Goal: Task Accomplishment & Management: Manage account settings

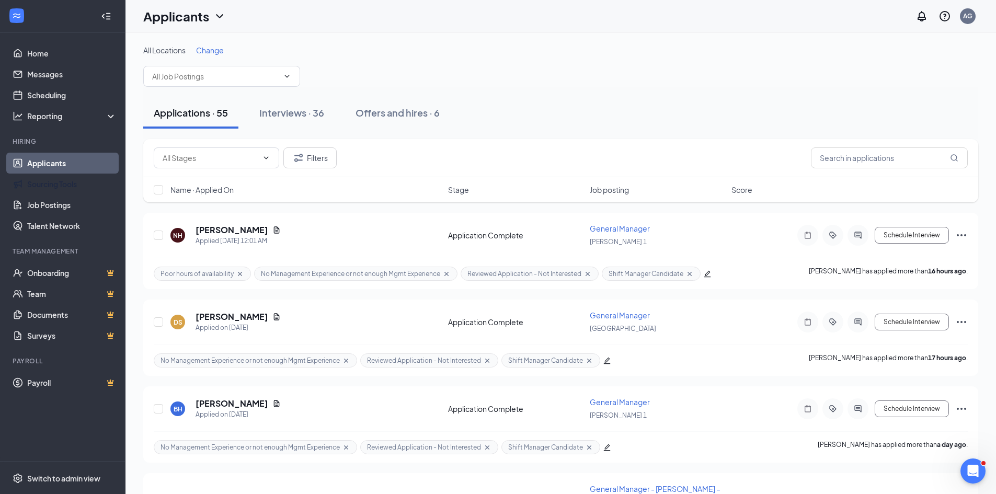
drag, startPoint x: 42, startPoint y: 176, endPoint x: 46, endPoint y: 170, distance: 6.7
click at [42, 176] on link "Sourcing Tools" at bounding box center [71, 184] width 89 height 21
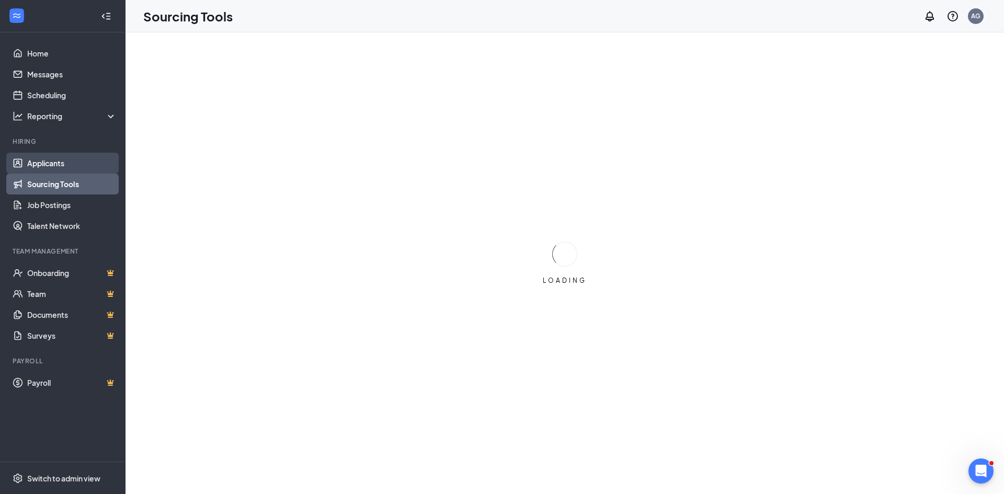
click at [46, 161] on link "Applicants" at bounding box center [71, 163] width 89 height 21
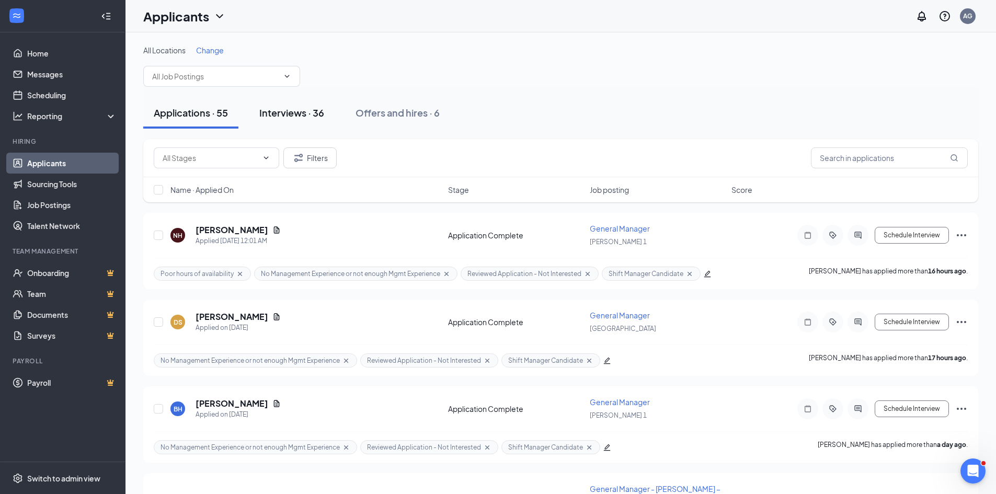
click at [280, 112] on div "Interviews · 36" at bounding box center [291, 112] width 65 height 13
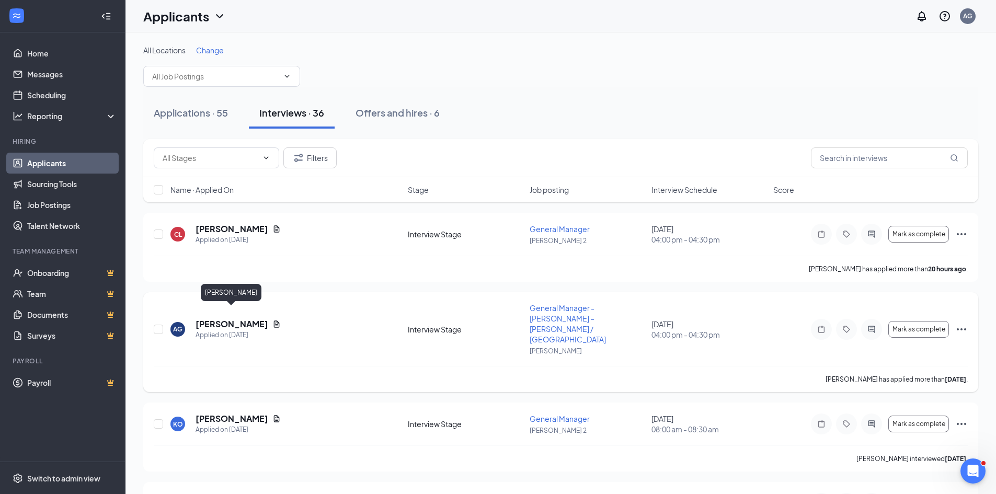
click at [226, 318] on h5 "[PERSON_NAME]" at bounding box center [232, 324] width 73 height 12
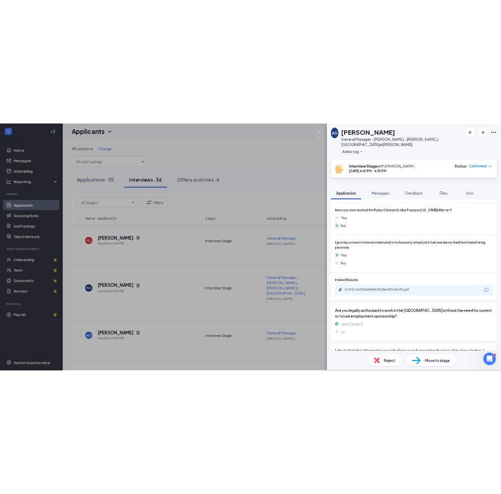
scroll to position [1255, 0]
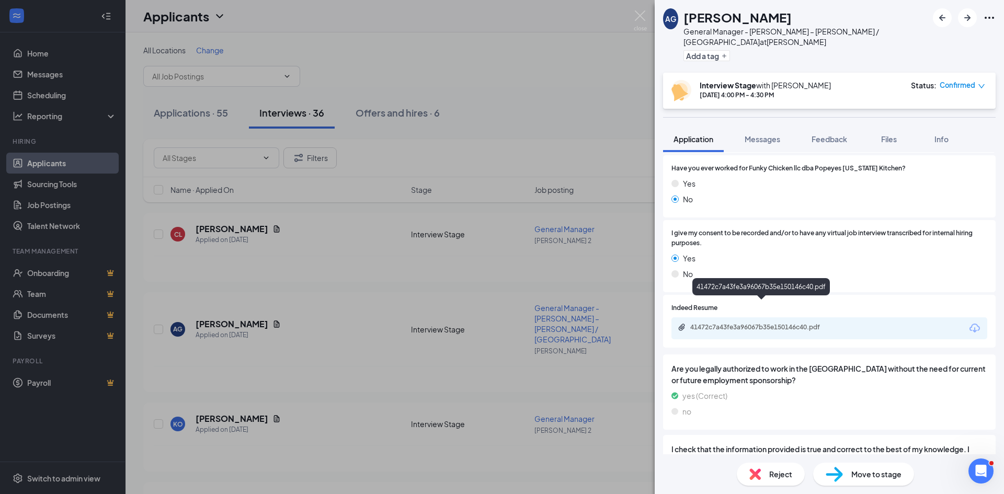
click at [734, 323] on div "41472c7a43fe3a96067b35e150146c40.pdf" at bounding box center [763, 327] width 146 height 8
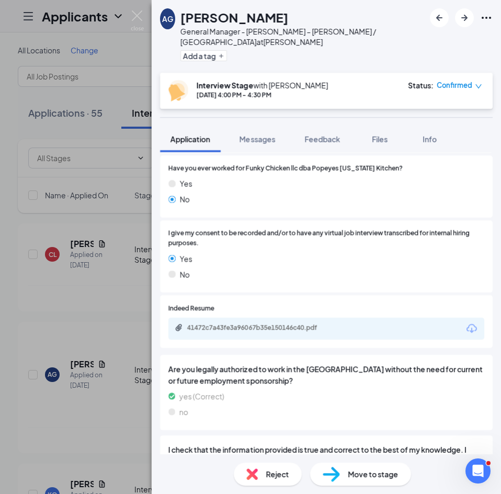
click at [271, 228] on span "I give my consent to be recorded and/or to have any virtual job interview trans…" at bounding box center [326, 238] width 316 height 20
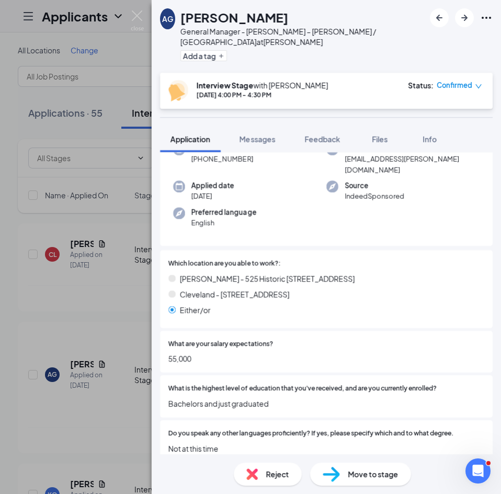
scroll to position [0, 0]
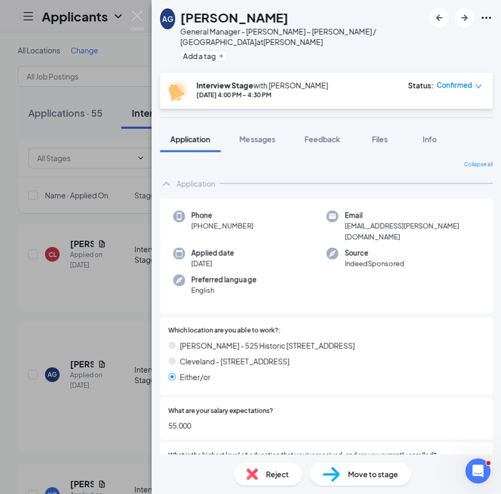
drag, startPoint x: 263, startPoint y: 215, endPoint x: 201, endPoint y: 220, distance: 61.9
click at [201, 220] on div "Phone [PHONE_NUMBER]" at bounding box center [249, 226] width 153 height 32
copy span "[PHONE_NUMBER]"
drag, startPoint x: 450, startPoint y: 212, endPoint x: 339, endPoint y: 218, distance: 111.0
click at [339, 218] on div "Email [EMAIL_ADDRESS][PERSON_NAME][DOMAIN_NAME]" at bounding box center [402, 226] width 153 height 32
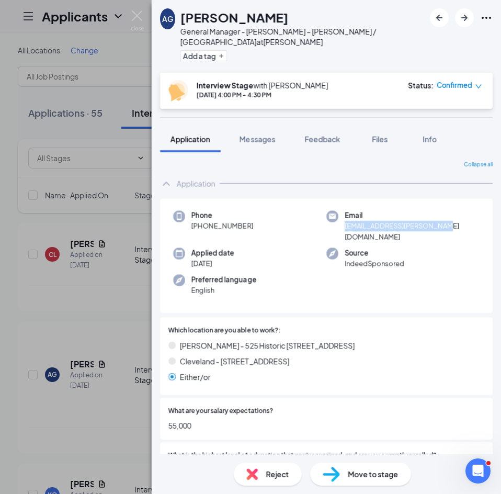
copy span "[EMAIL_ADDRESS][PERSON_NAME][DOMAIN_NAME]"
drag, startPoint x: 198, startPoint y: 406, endPoint x: 166, endPoint y: 410, distance: 31.6
click at [166, 410] on div "What are your salary expectations? 55,000" at bounding box center [326, 418] width 332 height 42
copy span "55,000"
drag, startPoint x: 297, startPoint y: 24, endPoint x: 174, endPoint y: 16, distance: 123.6
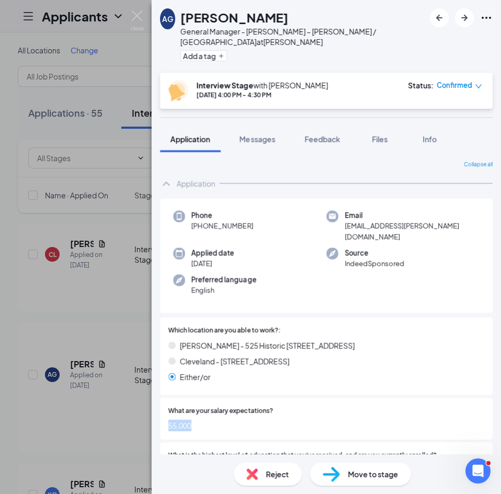
click at [174, 16] on div "AG [PERSON_NAME] General Manager - Popeyes – [PERSON_NAME] / Cleveland at [PERS…" at bounding box center [292, 36] width 265 height 56
copy div "[PERSON_NAME]"
click at [309, 339] on div "[PERSON_NAME] - 525 Historic [STREET_ADDRESS]" at bounding box center [326, 345] width 316 height 12
click at [270, 247] on div "Applied date [DATE]" at bounding box center [249, 257] width 153 height 21
click at [222, 355] on span "Cleveland - [STREET_ADDRESS]" at bounding box center [234, 361] width 109 height 12
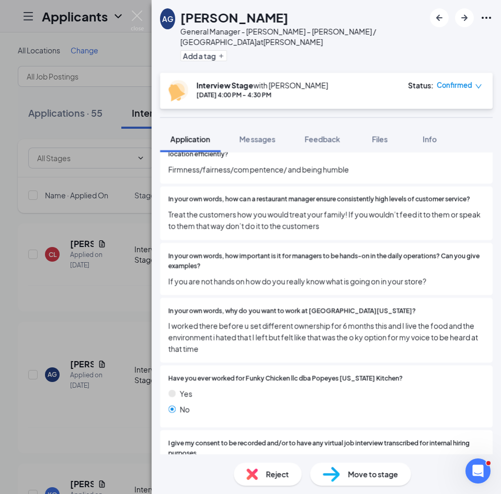
scroll to position [1046, 0]
click at [260, 319] on span "I worked there before u set different ownership for 6 months this and I live th…" at bounding box center [326, 336] width 316 height 35
click at [268, 319] on span "I worked there before u set different ownership for 6 months this and I live th…" at bounding box center [326, 336] width 316 height 35
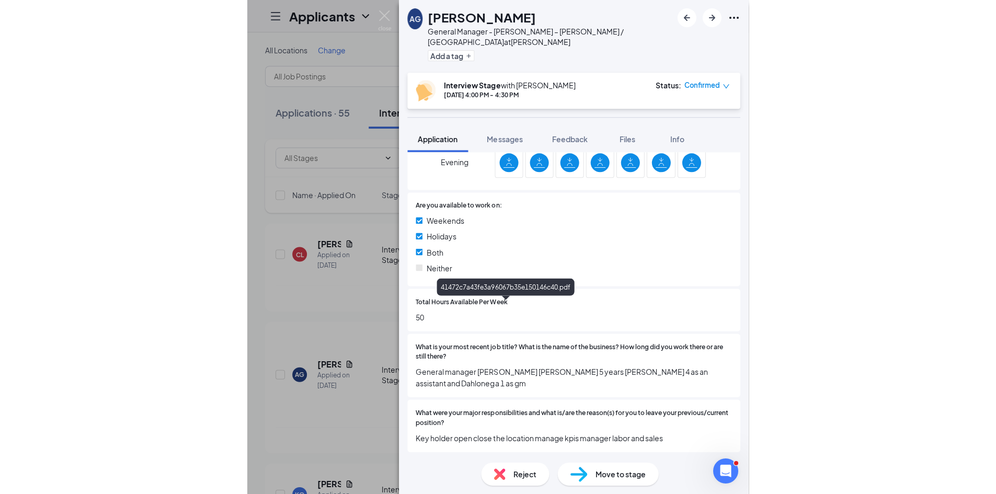
scroll to position [467, 0]
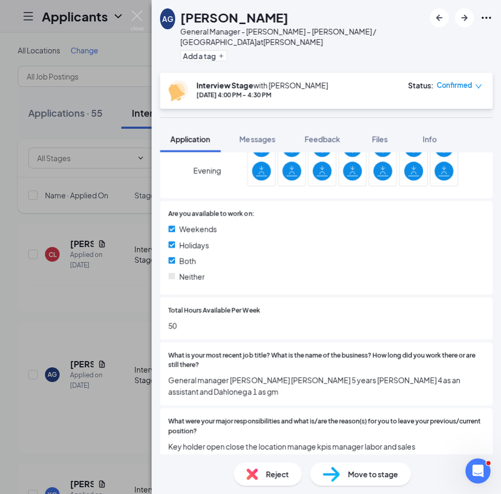
drag, startPoint x: 285, startPoint y: 19, endPoint x: 185, endPoint y: 21, distance: 100.4
click at [185, 21] on div "AG [PERSON_NAME] General Manager - Popeyes – [PERSON_NAME] / Cleveland at [PERS…" at bounding box center [292, 36] width 265 height 56
copy h1 "[PERSON_NAME]"
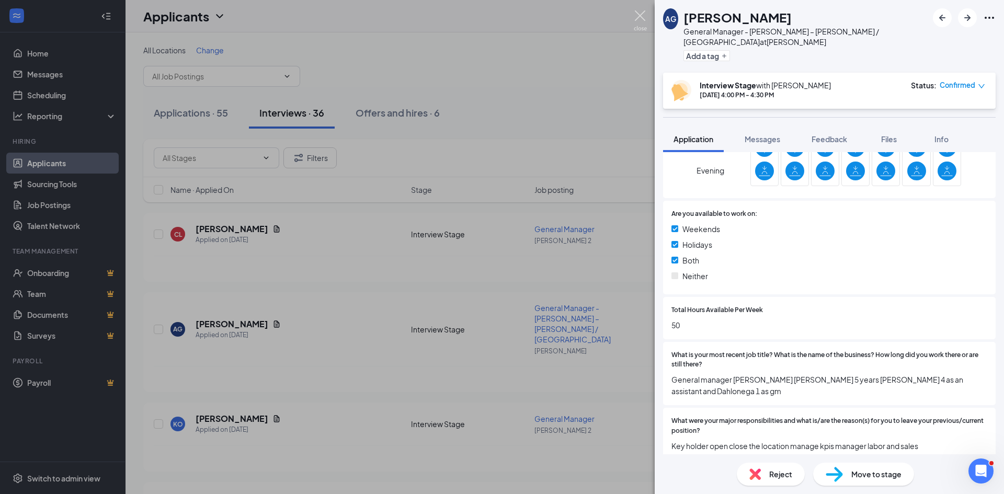
click at [639, 19] on img at bounding box center [640, 20] width 13 height 20
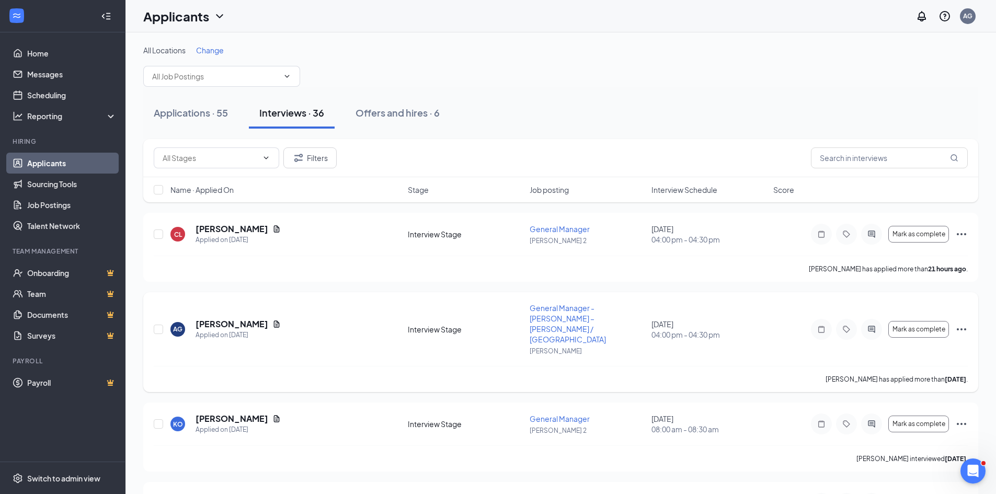
click at [967, 323] on icon "Ellipses" at bounding box center [961, 329] width 13 height 13
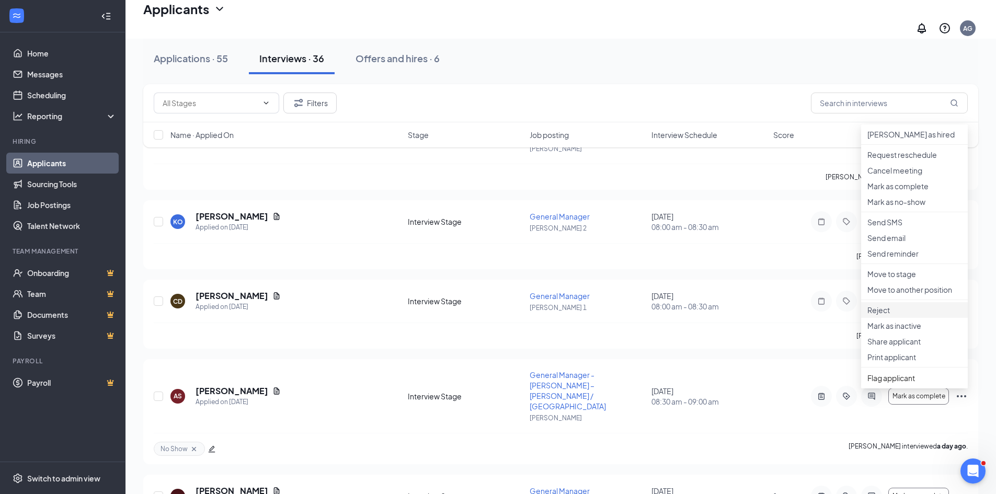
scroll to position [418, 0]
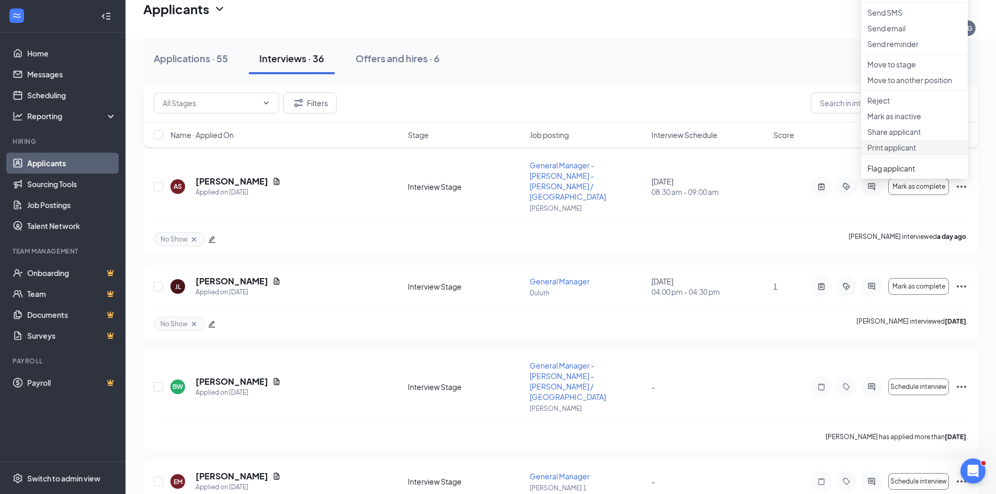
click at [885, 153] on p "Print applicant" at bounding box center [914, 147] width 94 height 10
